Goal: Information Seeking & Learning: Check status

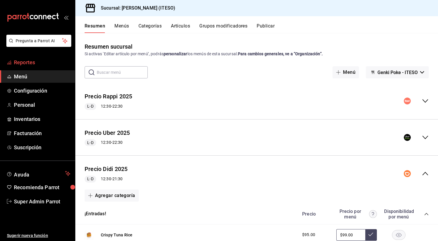
click at [32, 61] on span "Reportes" at bounding box center [42, 62] width 56 height 8
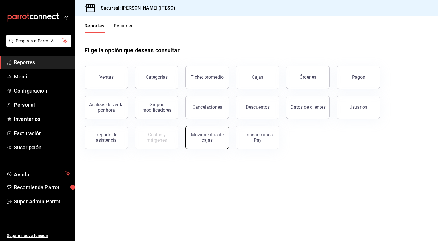
click at [219, 140] on div "Movimientos de cajas" at bounding box center [207, 137] width 36 height 11
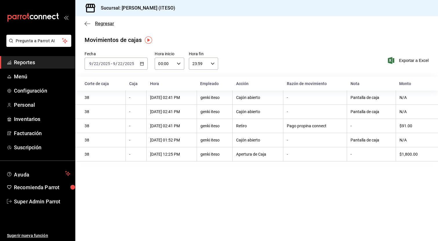
click at [92, 25] on span "Regresar" at bounding box center [99, 23] width 30 height 5
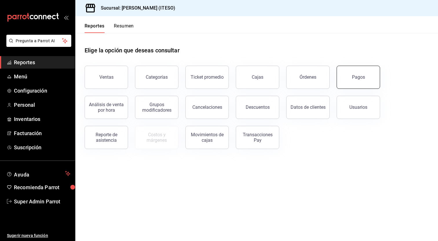
click at [348, 76] on button "Pagos" at bounding box center [357, 77] width 43 height 23
click at [348, 76] on html "Pregunta a Parrot AI Reportes Menú Configuración Personal Inventarios Facturaci…" at bounding box center [219, 120] width 438 height 241
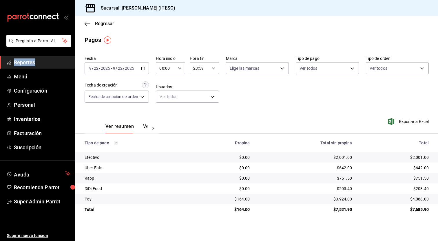
click at [146, 127] on button "Ver pagos" at bounding box center [154, 129] width 22 height 10
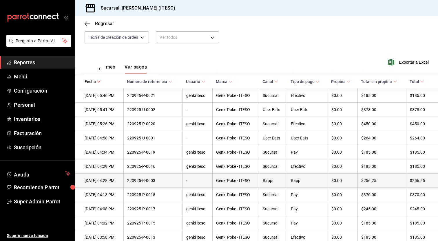
scroll to position [58, 0]
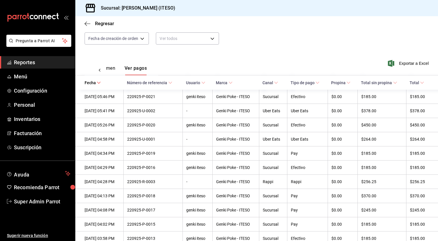
click at [349, 81] on icon at bounding box center [348, 83] width 4 height 4
click at [98, 88] on th "Fecha" at bounding box center [99, 83] width 48 height 14
click at [98, 83] on \(Stroke\) at bounding box center [98, 83] width 3 height 2
click at [98, 83] on icon at bounding box center [99, 83] width 4 height 4
